Goal: Understand process/instructions: Learn how to perform a task or action

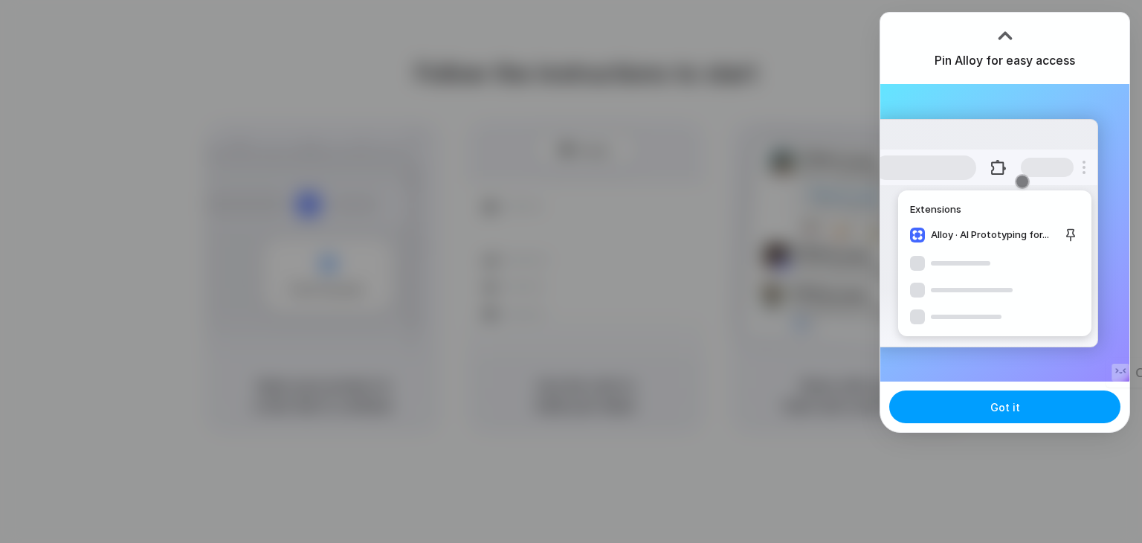
click at [985, 402] on button "Got it" at bounding box center [1004, 406] width 231 height 33
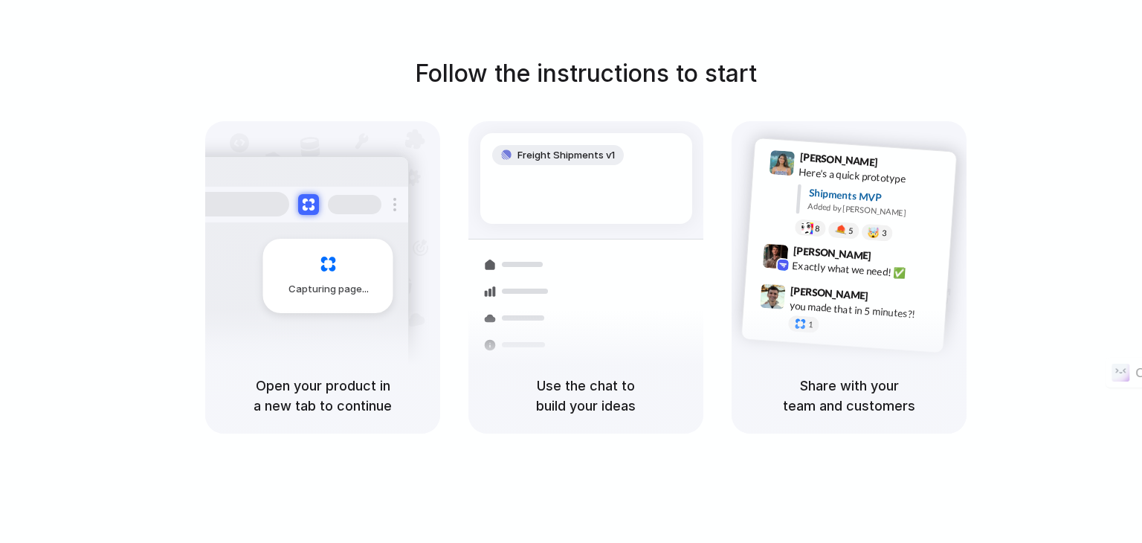
click at [332, 294] on span "Capturing page" at bounding box center [329, 289] width 83 height 15
click at [1100, 463] on div "Follow the instructions to start Capturing page Open your product in a new tab …" at bounding box center [585, 286] width 1171 height 572
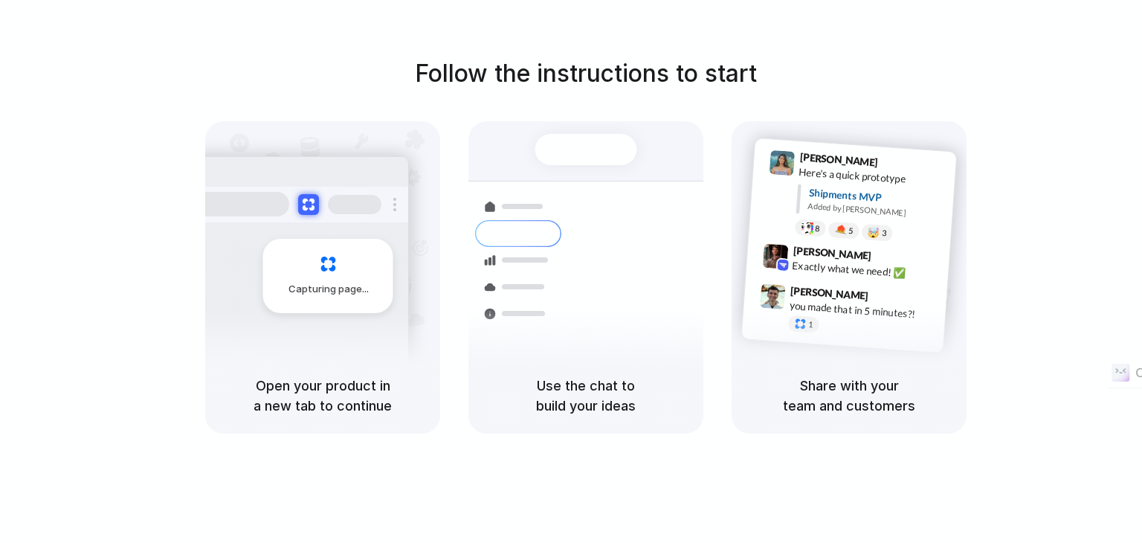
click at [291, 337] on div "Capturing page" at bounding box center [296, 270] width 224 height 228
click at [320, 277] on div "Capturing page" at bounding box center [328, 276] width 130 height 74
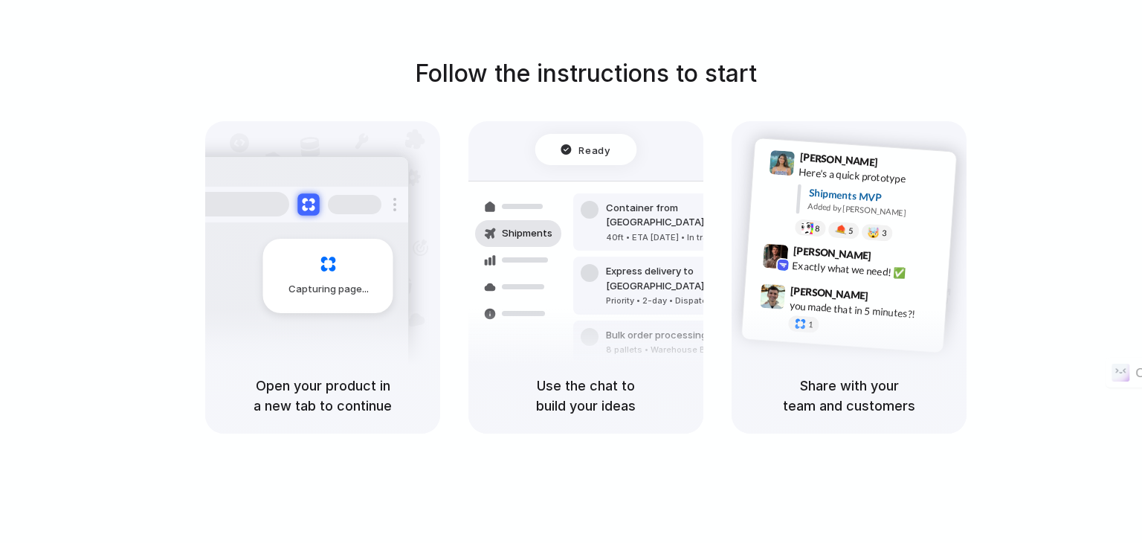
drag, startPoint x: 297, startPoint y: 398, endPoint x: 309, endPoint y: 195, distance: 202.5
click at [309, 195] on div "Capturing page Open your product in a new tab to continue" at bounding box center [322, 277] width 235 height 312
click at [309, 195] on button at bounding box center [308, 204] width 22 height 22
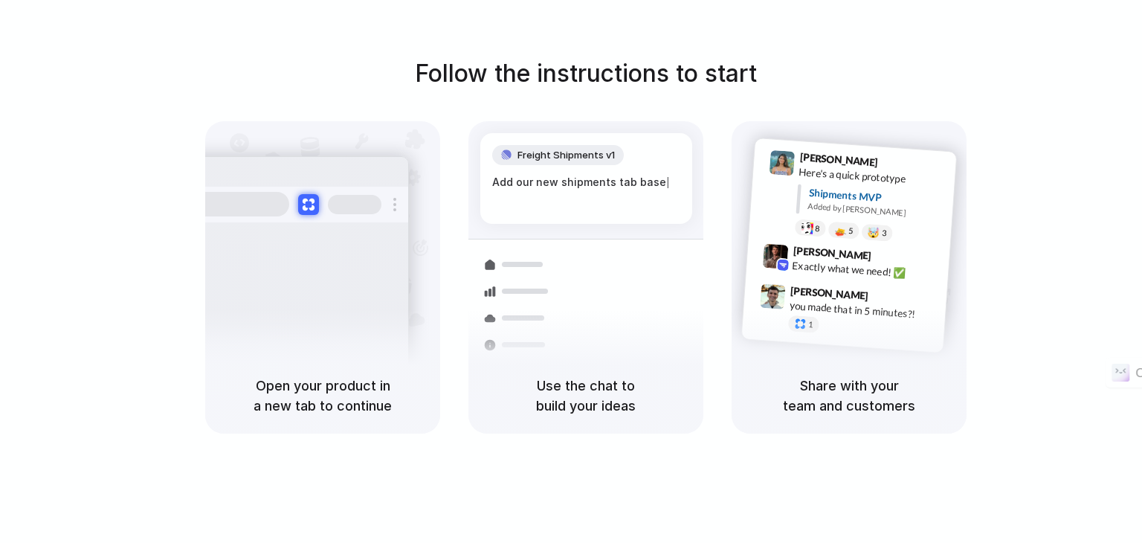
click at [511, 301] on div at bounding box center [518, 291] width 86 height 27
click at [907, 378] on h5 "Share with your team and customers" at bounding box center [848, 395] width 199 height 40
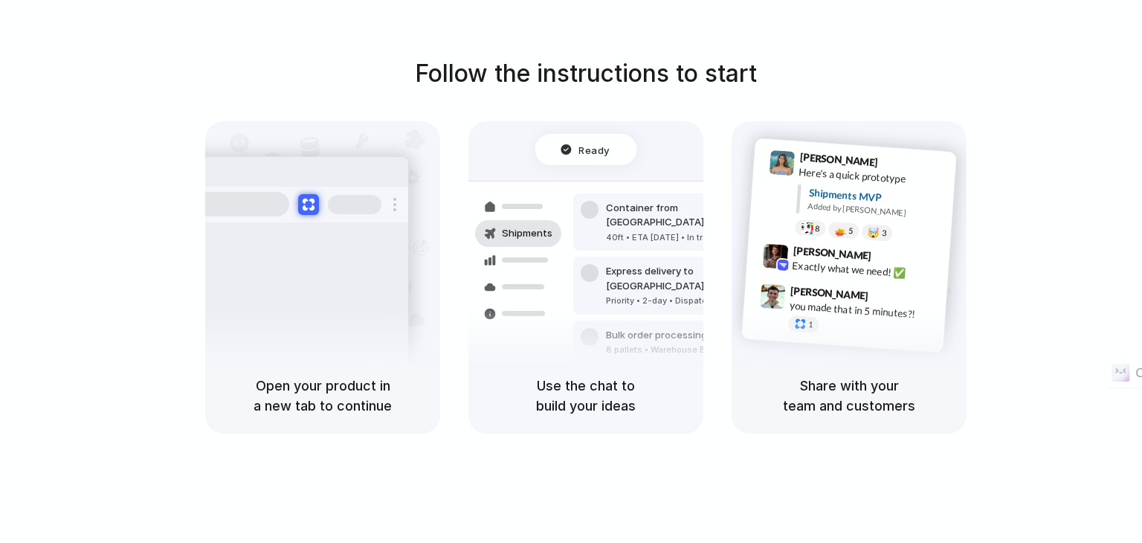
click at [1081, 470] on div "Follow the instructions to start Capturing page Open your product in a new tab …" at bounding box center [585, 286] width 1171 height 572
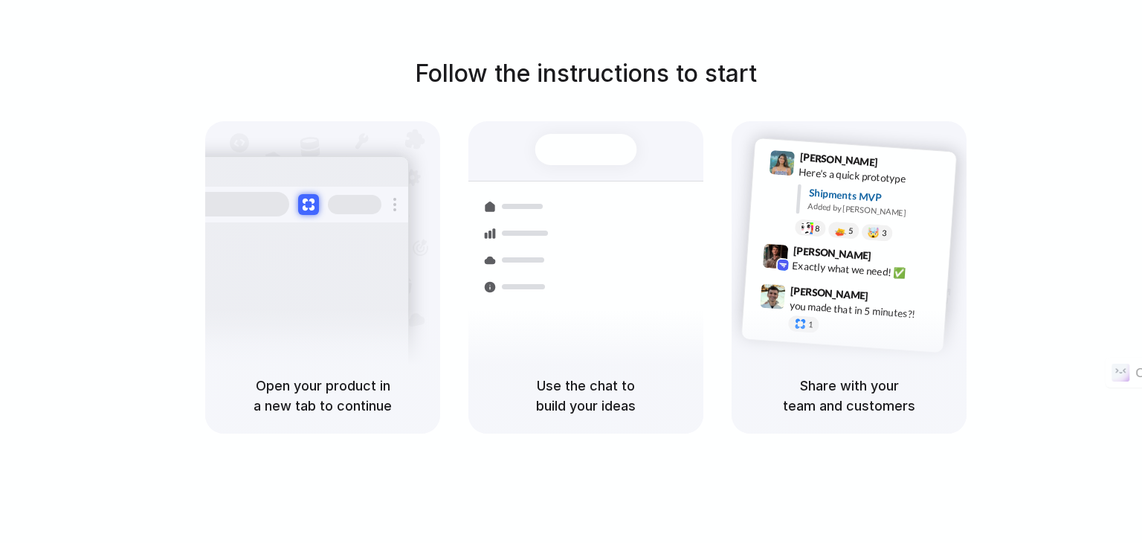
click at [634, 335] on div "Bulk order processing" at bounding box center [675, 342] width 138 height 15
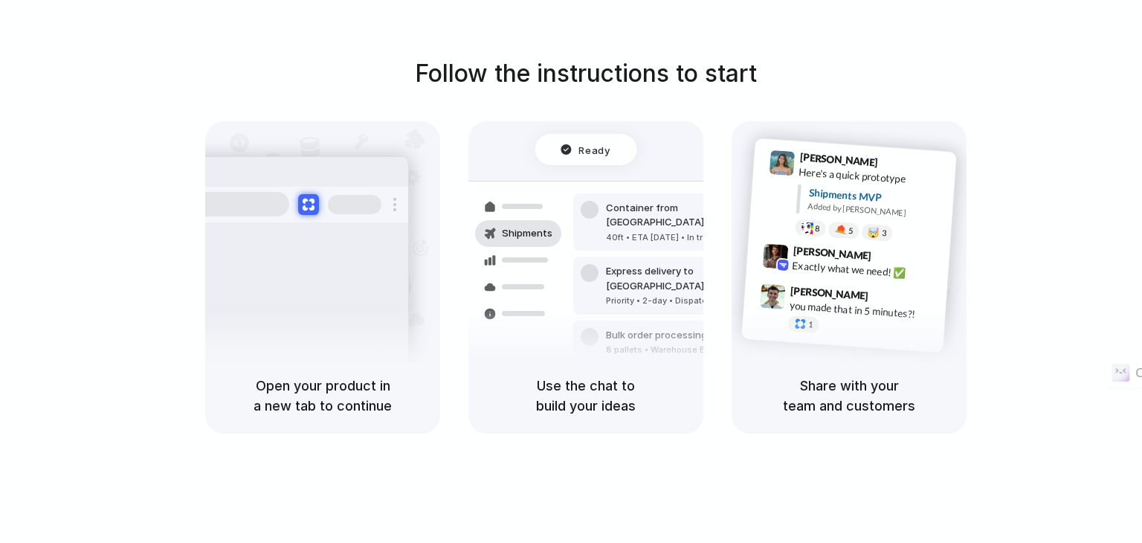
click at [1119, 109] on div "Follow the instructions to start Capturing page Open your product in a new tab …" at bounding box center [586, 245] width 1142 height 378
click at [571, 271] on div at bounding box center [571, 271] width 0 height 0
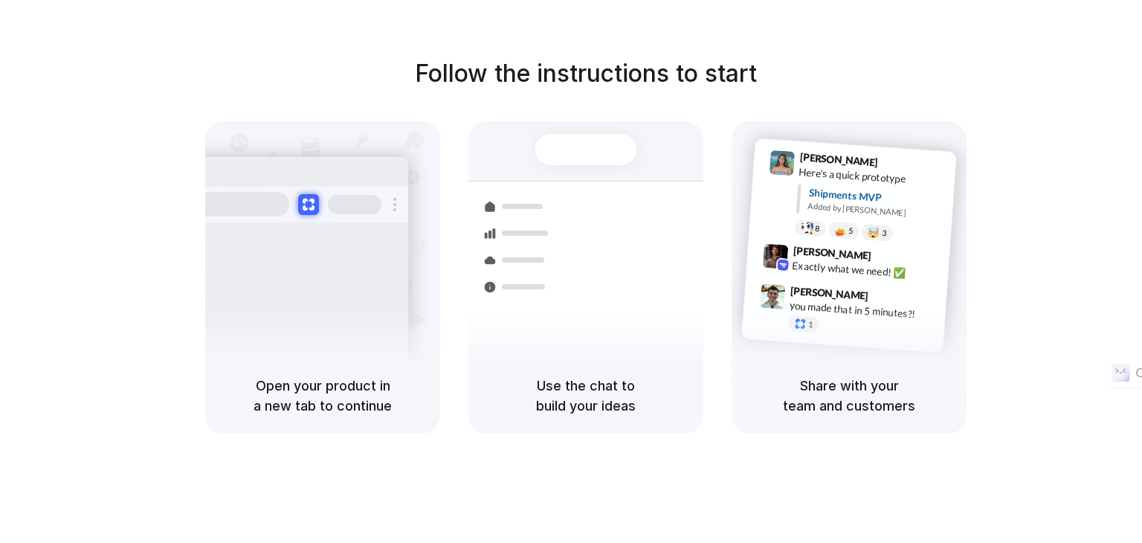
click at [571, 271] on div at bounding box center [571, 271] width 0 height 0
